Goal: Task Accomplishment & Management: Manage account settings

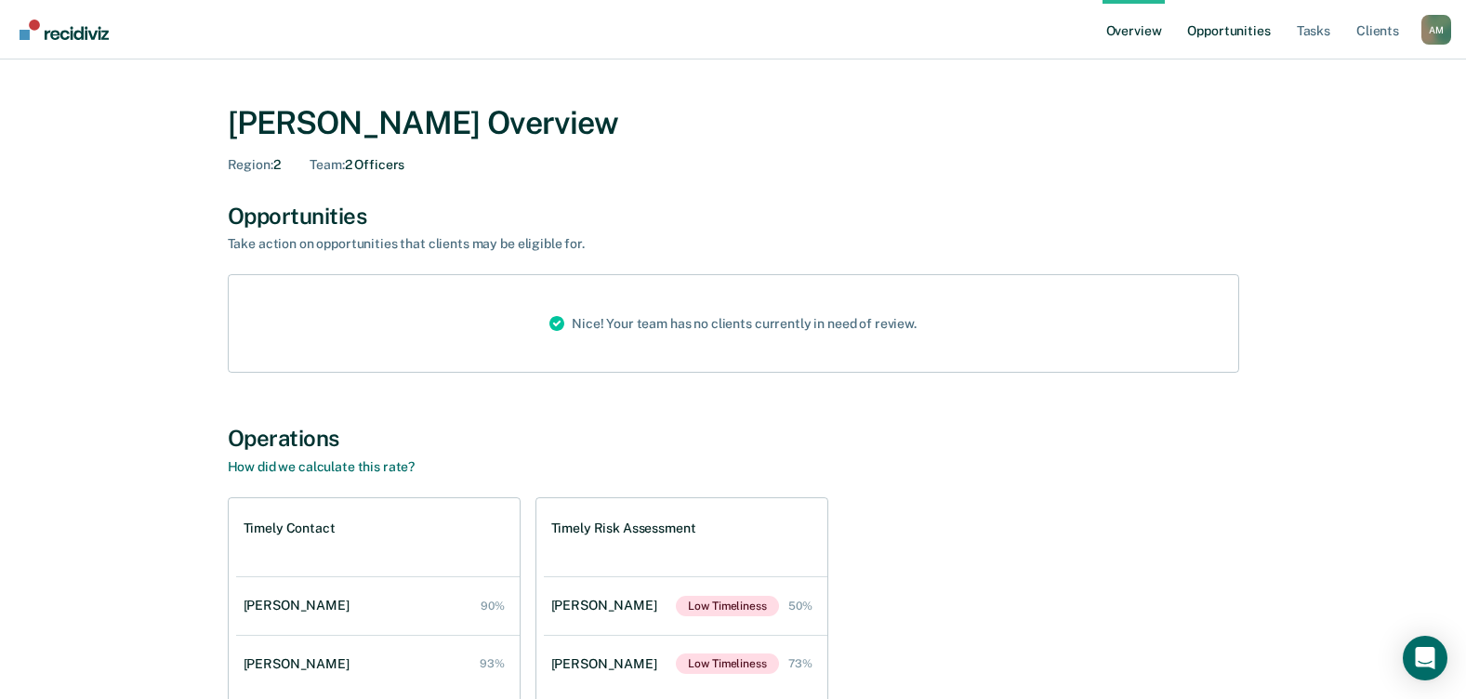
click at [1217, 28] on link "Opportunities" at bounding box center [1228, 29] width 90 height 59
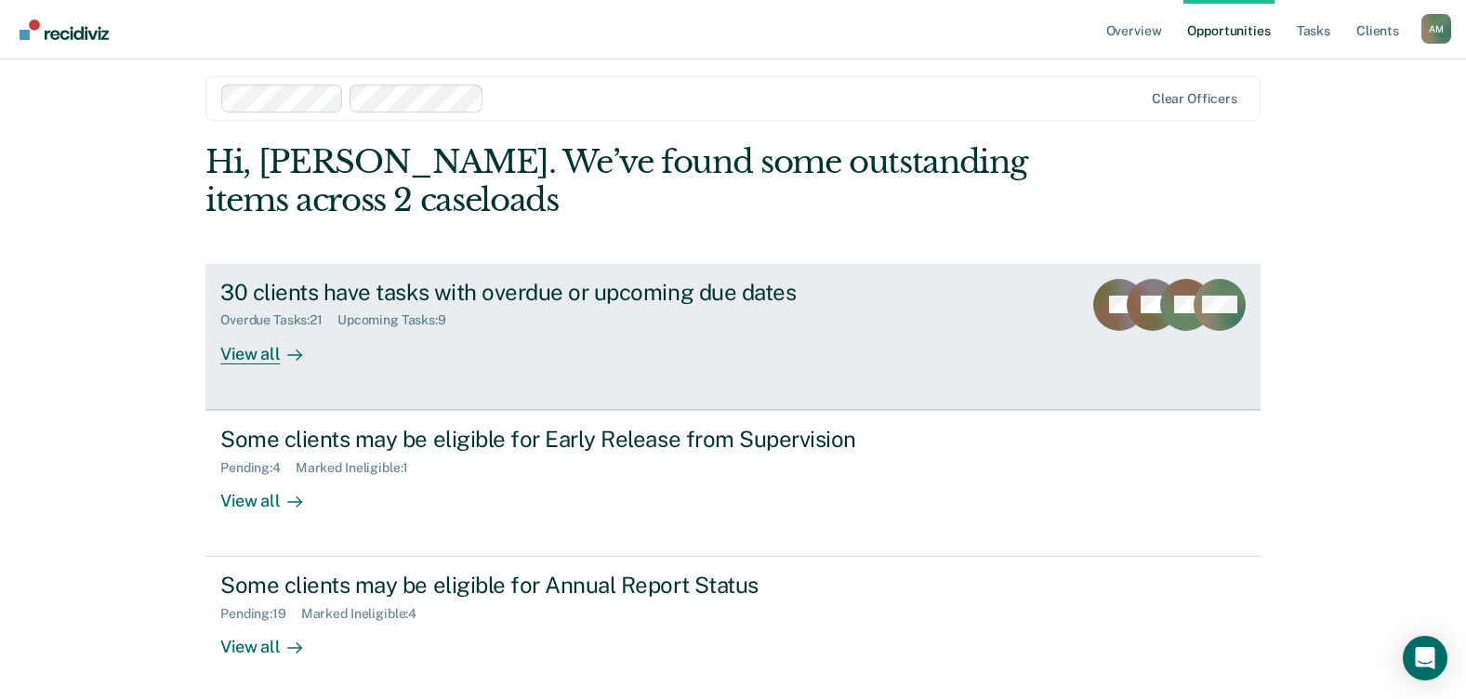
scroll to position [17, 0]
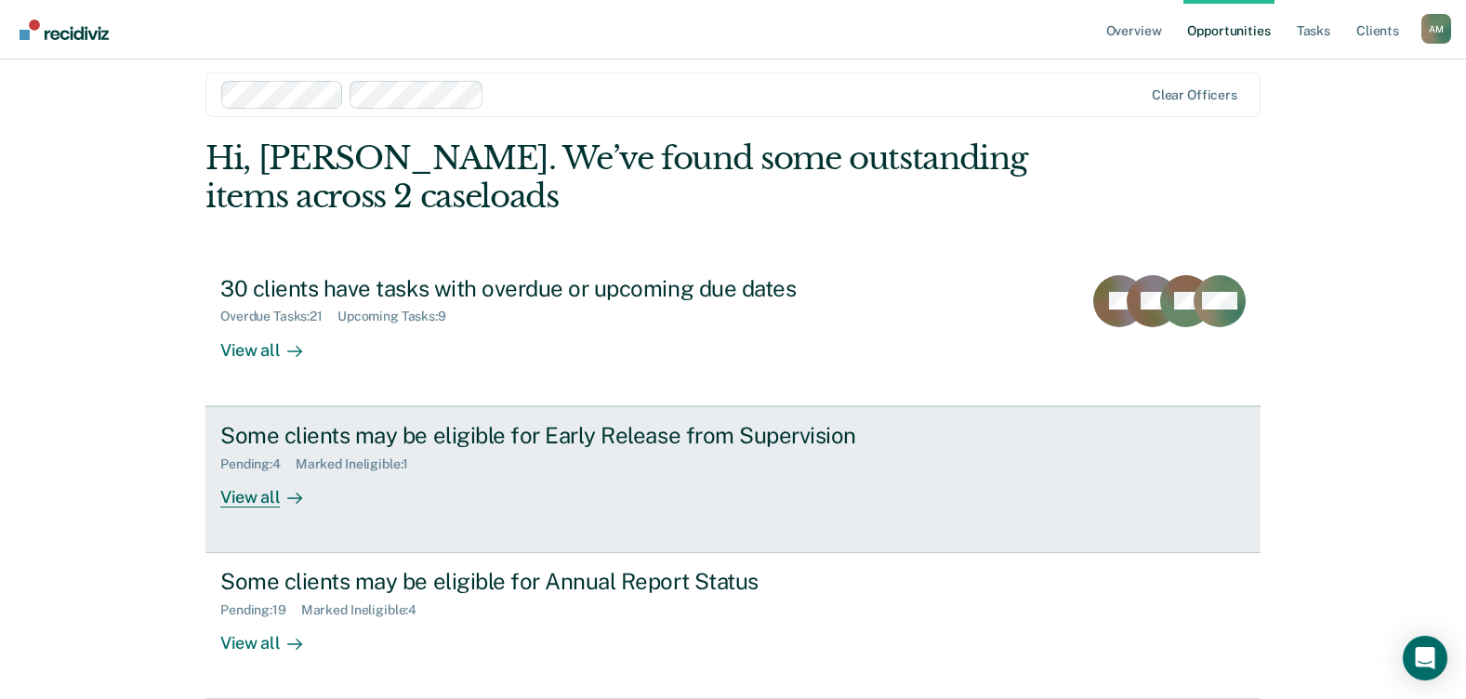
click at [242, 459] on div "Pending : 4" at bounding box center [257, 464] width 75 height 16
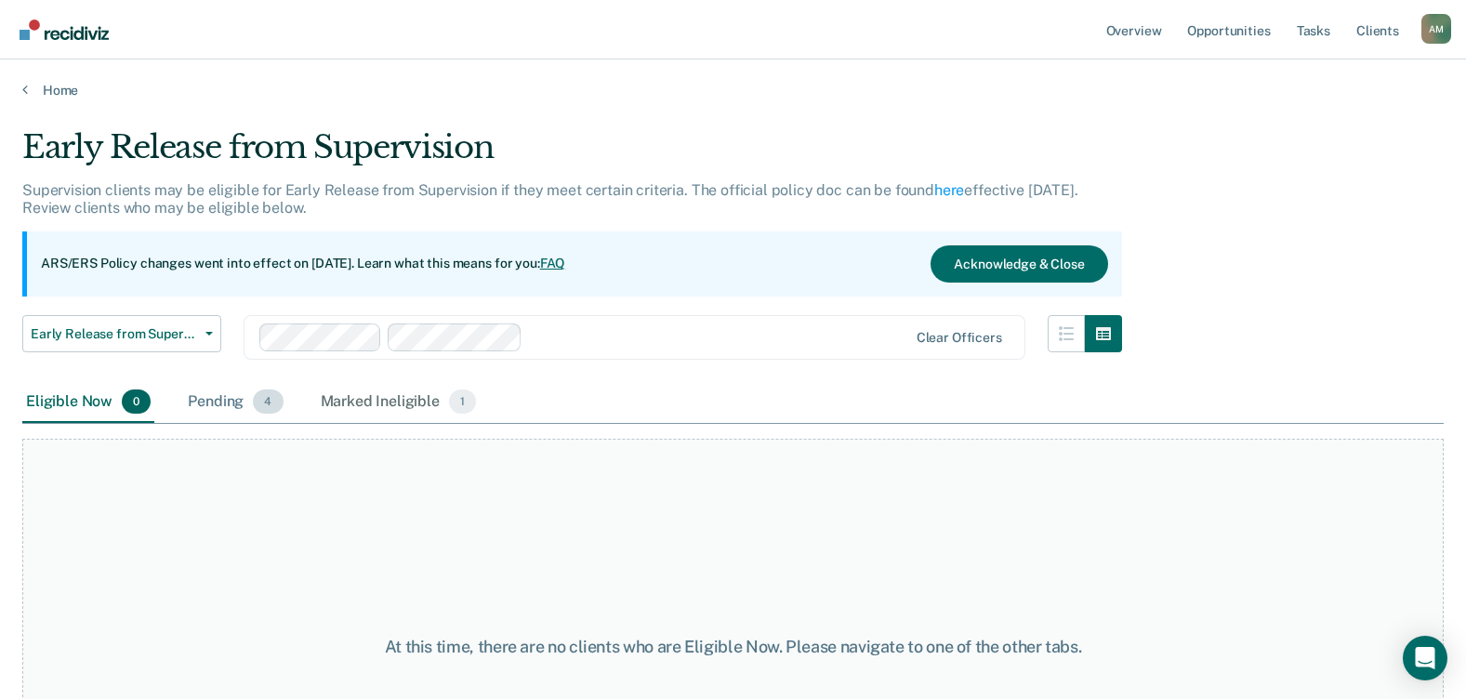
click at [217, 397] on div "Pending 4" at bounding box center [235, 402] width 102 height 41
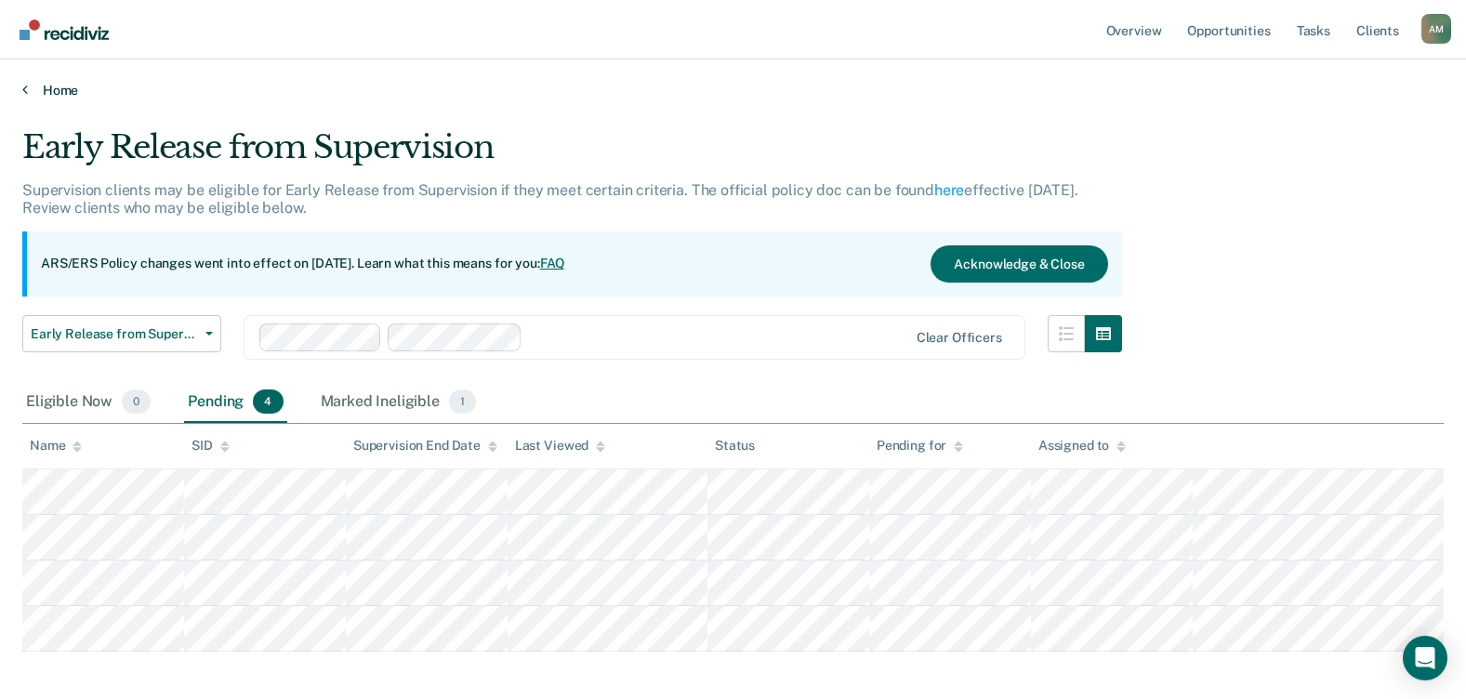
drag, startPoint x: 598, startPoint y: 93, endPoint x: 557, endPoint y: 92, distance: 40.9
click at [557, 92] on link "Home" at bounding box center [732, 90] width 1421 height 17
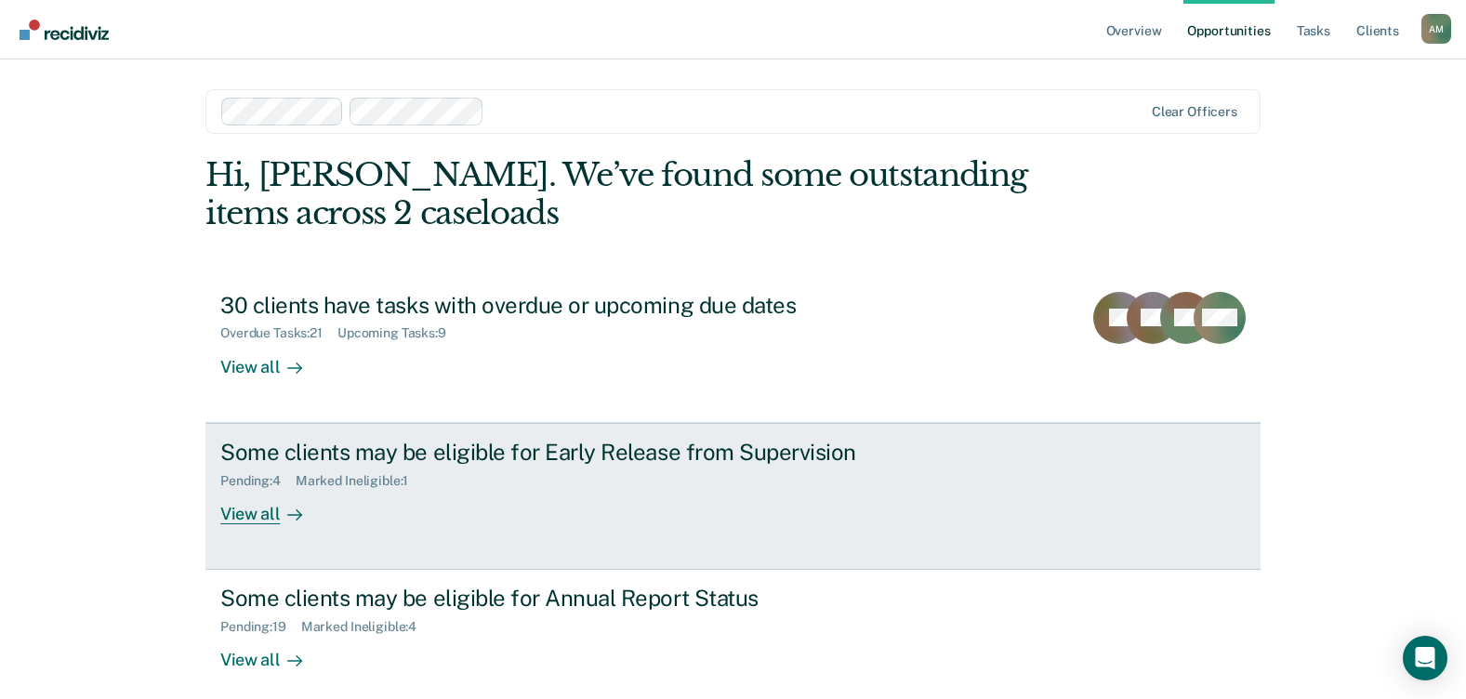
click at [235, 509] on div "View all" at bounding box center [272, 506] width 104 height 36
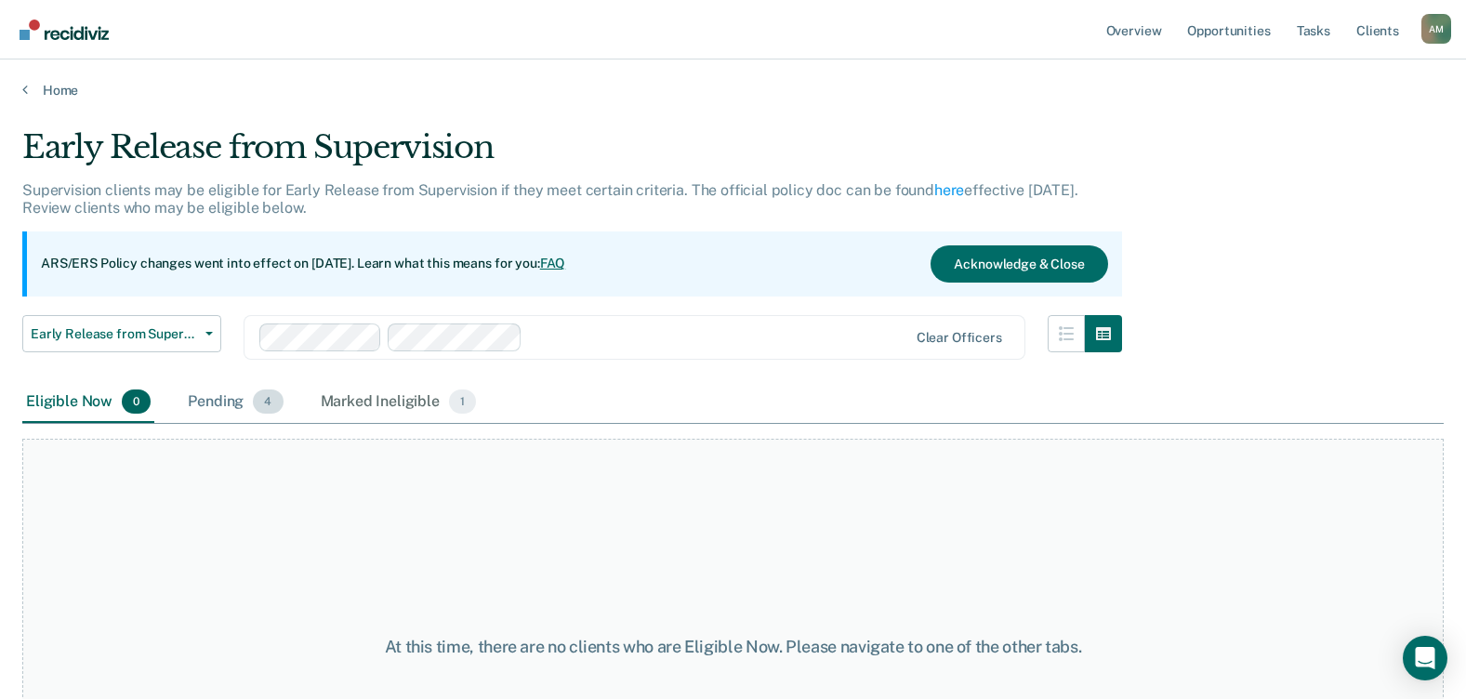
click at [218, 402] on div "Pending 4" at bounding box center [235, 402] width 102 height 41
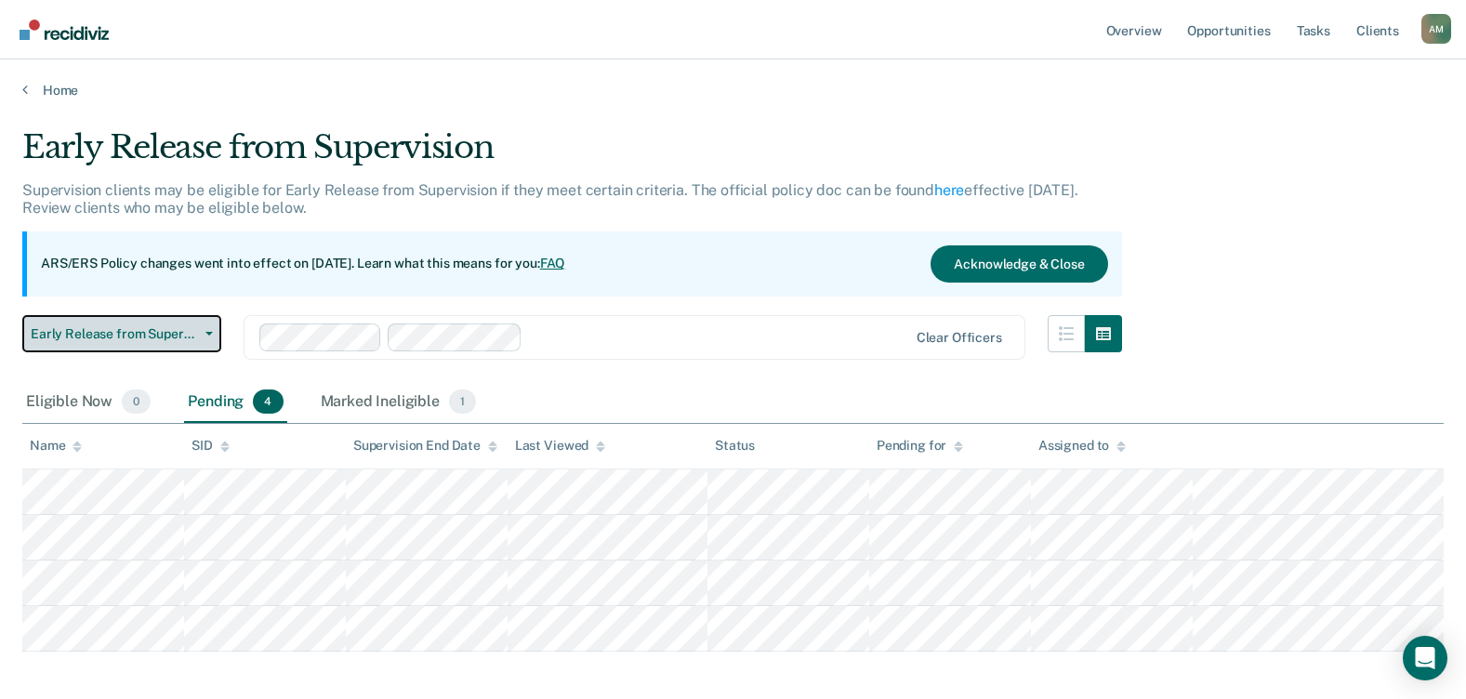
click at [209, 336] on button "Early Release from Supervision" at bounding box center [121, 333] width 199 height 37
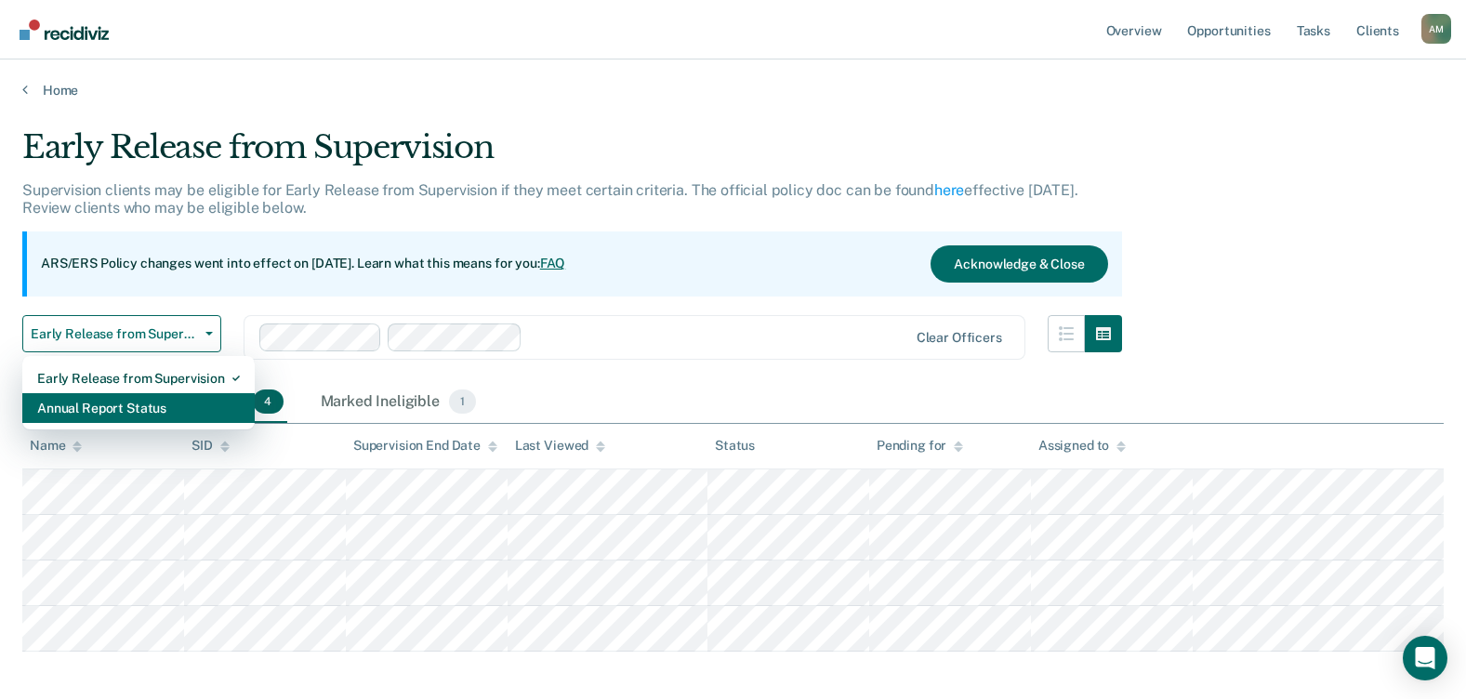
click at [157, 406] on div "Annual Report Status" at bounding box center [138, 408] width 203 height 30
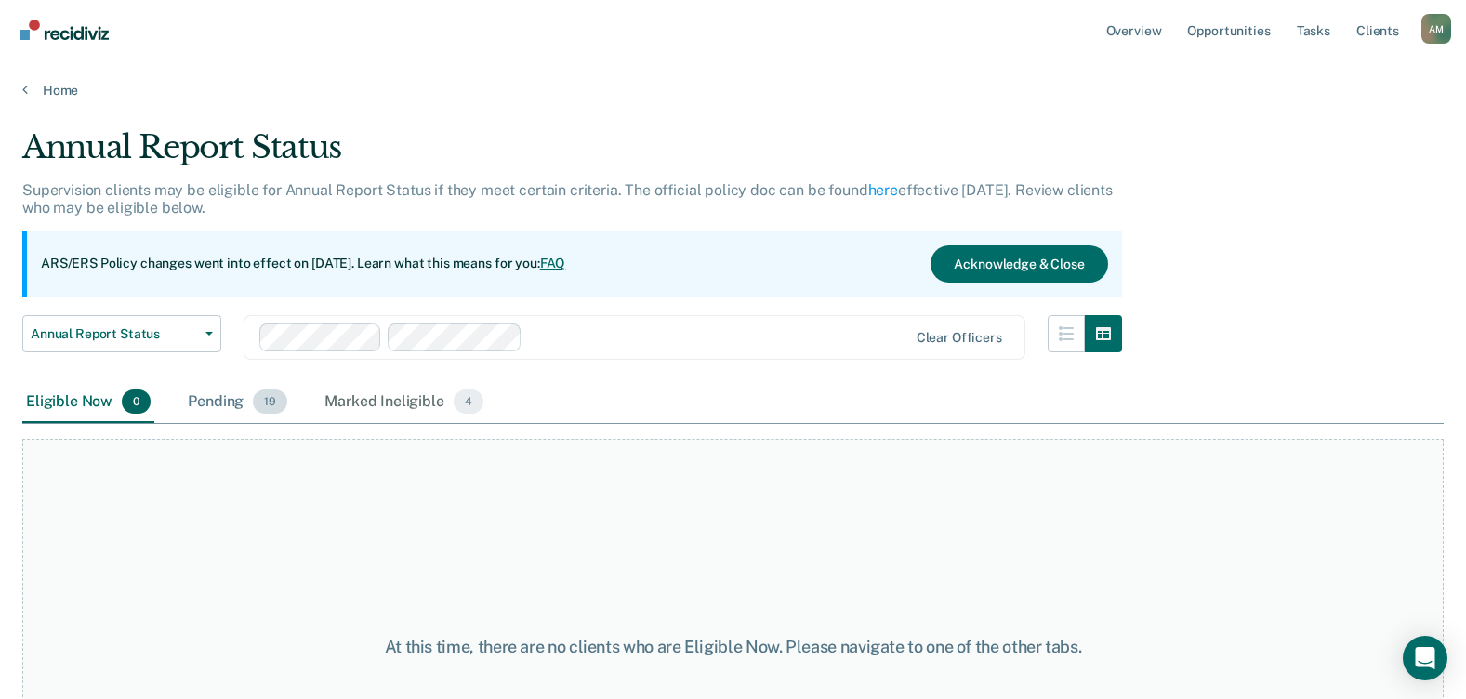
click at [242, 402] on div "Pending 19" at bounding box center [237, 402] width 107 height 41
